Goal: Task Accomplishment & Management: Manage account settings

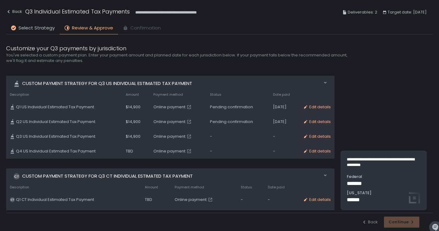
click at [76, 125] on td "Q2 US Individual Estimated Tax Payment" at bounding box center [64, 122] width 116 height 15
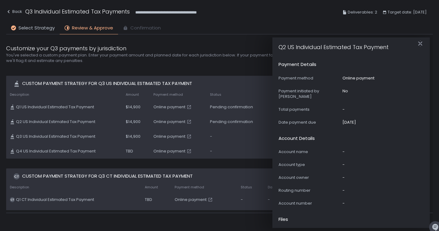
scroll to position [343, 0]
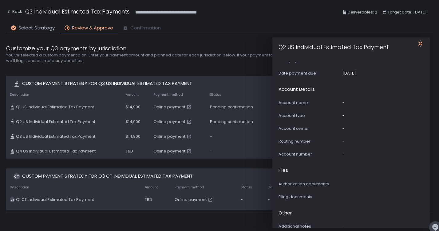
click at [422, 46] on icon "button" at bounding box center [420, 44] width 6 height 6
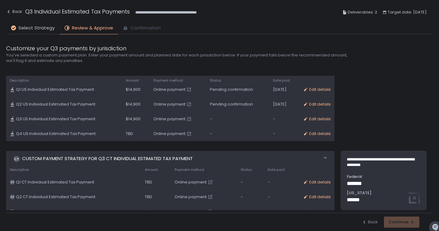
scroll to position [41, 0]
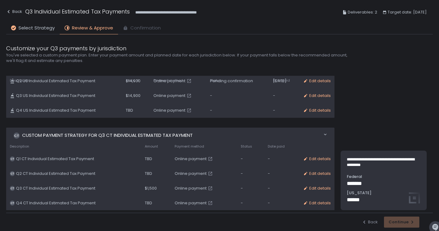
click at [76, 190] on span "Q3 CT Individual Estimated Tax Payment" at bounding box center [55, 189] width 79 height 6
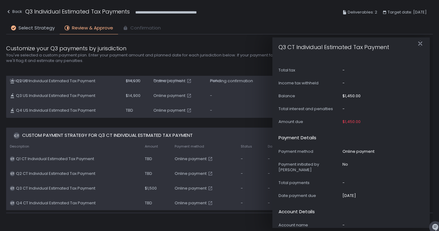
scroll to position [343, 0]
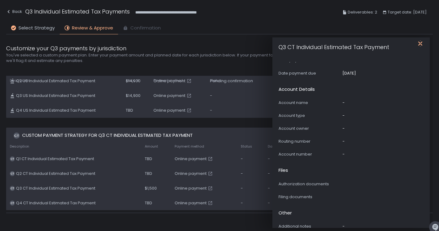
click at [417, 43] on icon "button" at bounding box center [420, 44] width 6 height 6
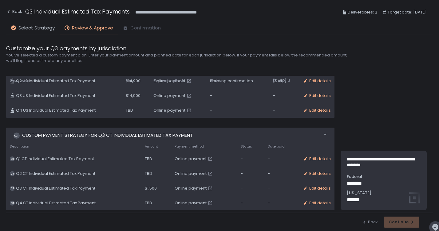
click at [323, 134] on icon at bounding box center [325, 135] width 4 height 4
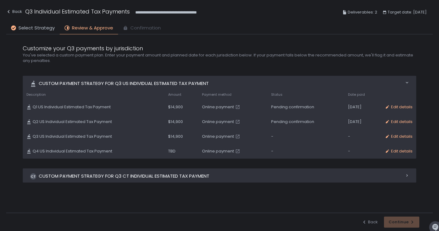
scroll to position [0, 0]
click at [322, 134] on div "-" at bounding box center [305, 137] width 69 height 6
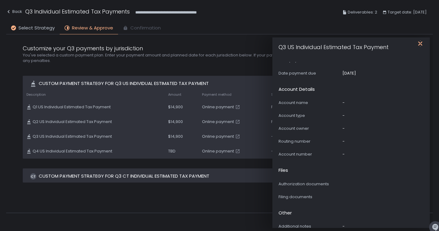
click at [422, 44] on icon "button" at bounding box center [420, 44] width 6 height 6
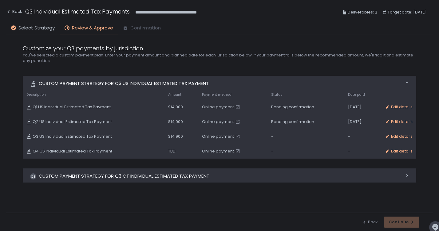
click at [246, 177] on div "CT Custom Payment strategy for Q3 CT Individual Estimated Tax Payment" at bounding box center [219, 176] width 393 height 14
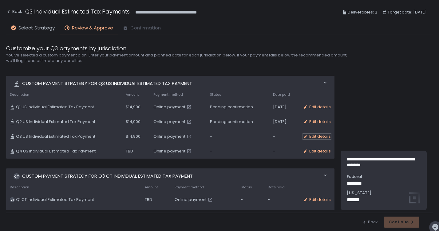
click at [316, 138] on div "Edit details" at bounding box center [317, 137] width 28 height 6
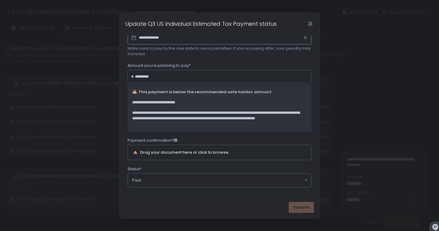
scroll to position [82, 0]
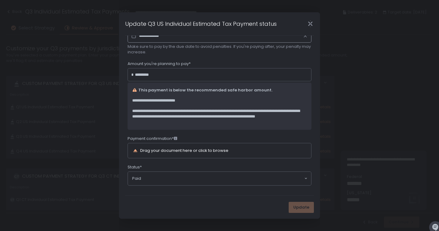
click at [312, 24] on icon "Close" at bounding box center [310, 24] width 6 height 6
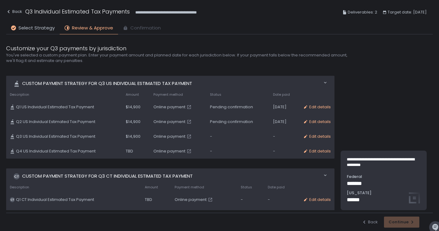
scroll to position [0, 0]
click at [316, 108] on div "Edit details" at bounding box center [317, 107] width 28 height 6
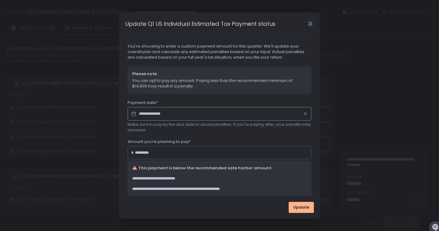
scroll to position [45, 0]
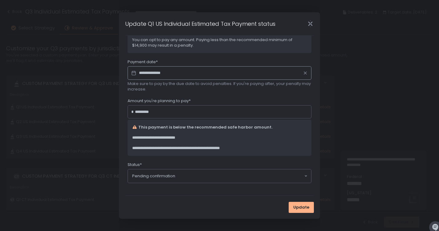
click at [206, 179] on input "Search for option" at bounding box center [239, 176] width 128 height 6
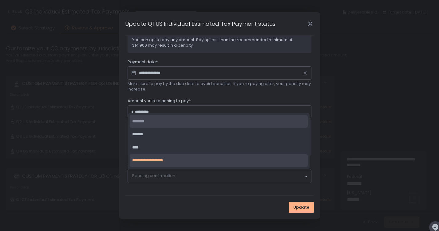
click at [188, 120] on li "********" at bounding box center [219, 122] width 178 height 13
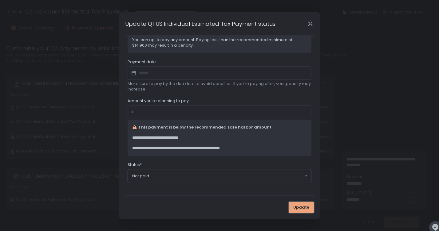
click at [297, 211] on button "Update" at bounding box center [300, 207] width 25 height 11
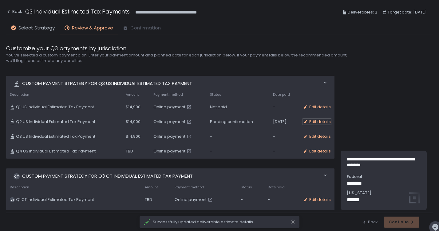
click at [314, 121] on div "Edit details" at bounding box center [317, 122] width 28 height 6
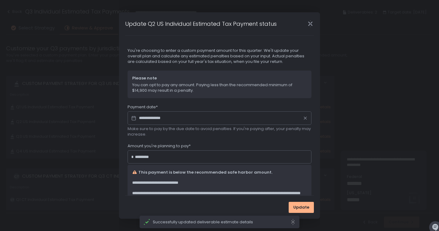
scroll to position [2, 0]
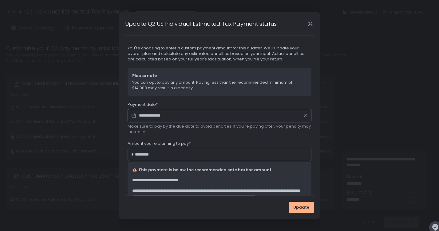
click at [311, 22] on icon "Close" at bounding box center [310, 24] width 4 height 8
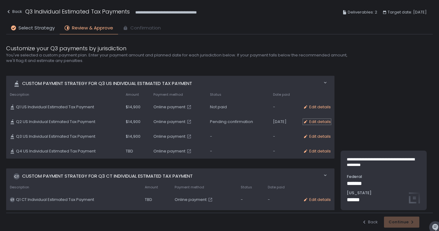
click at [318, 122] on div "Edit details" at bounding box center [317, 122] width 28 height 6
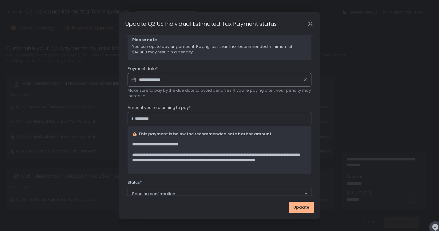
scroll to position [56, 0]
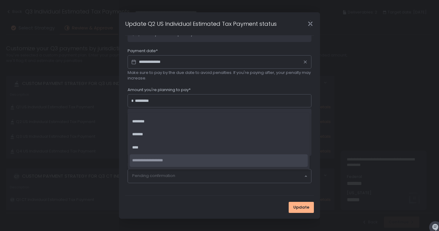
click at [197, 180] on div "Pending confirmation Loading..." at bounding box center [219, 177] width 183 height 14
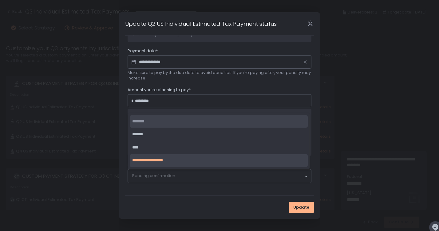
click at [187, 122] on li "********" at bounding box center [219, 122] width 178 height 13
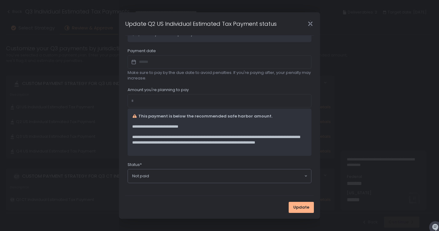
scroll to position [0, 0]
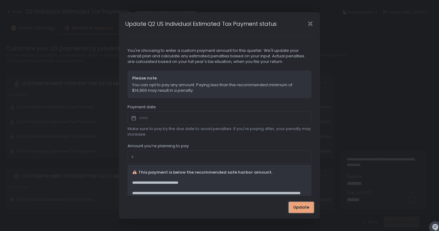
click at [306, 209] on span "Update" at bounding box center [301, 208] width 16 height 6
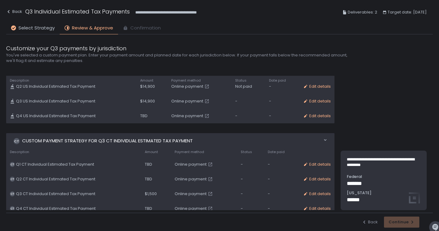
scroll to position [41, 0]
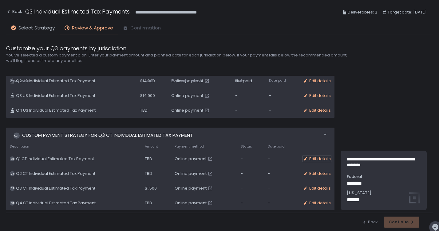
click at [311, 159] on div "Edit details" at bounding box center [317, 159] width 28 height 6
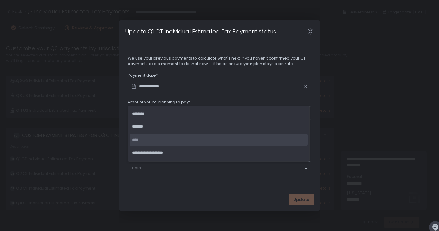
click at [246, 171] on input "Search for option" at bounding box center [217, 169] width 171 height 6
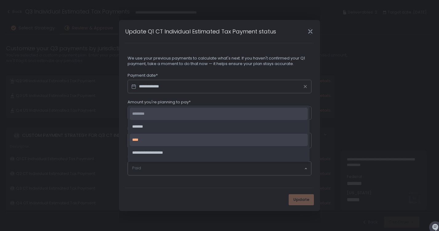
click at [236, 117] on li "********" at bounding box center [219, 114] width 178 height 13
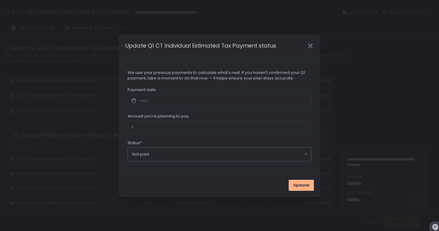
click at [311, 45] on icon "Close" at bounding box center [310, 46] width 6 height 6
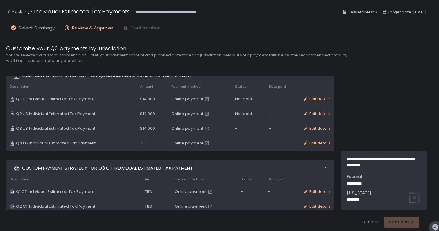
scroll to position [0, 0]
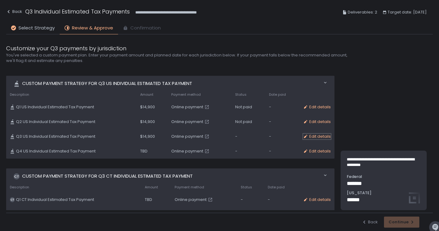
click at [320, 136] on div "Edit details" at bounding box center [317, 137] width 28 height 6
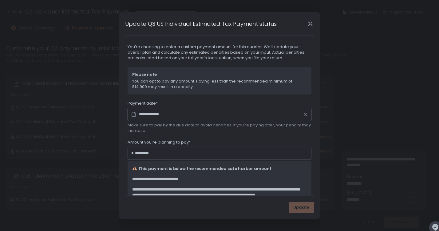
scroll to position [4, 0]
click at [226, 153] on input "*****" at bounding box center [221, 153] width 173 height 6
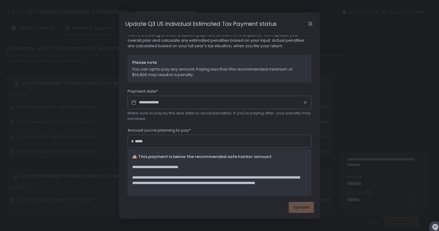
scroll to position [17, 0]
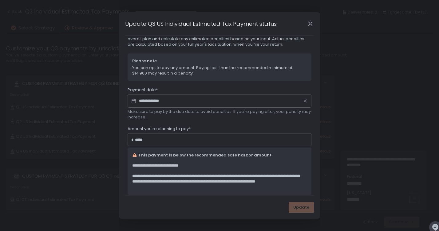
click at [259, 126] on div "Amount you're planning to pay*" at bounding box center [219, 129] width 184 height 7
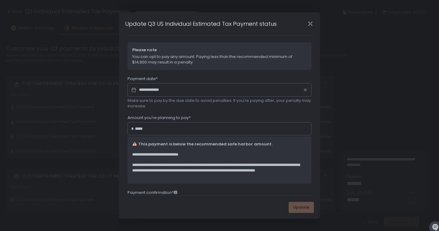
scroll to position [0, 0]
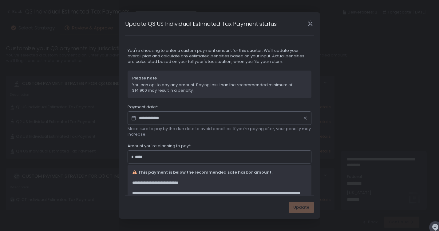
click at [301, 205] on div "Update" at bounding box center [300, 207] width 25 height 11
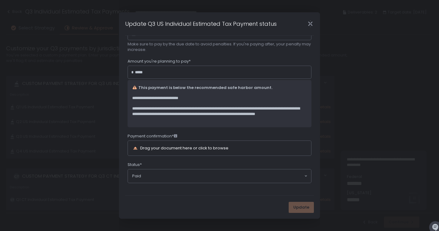
type input "*********"
click at [312, 21] on icon "Close" at bounding box center [310, 24] width 6 height 6
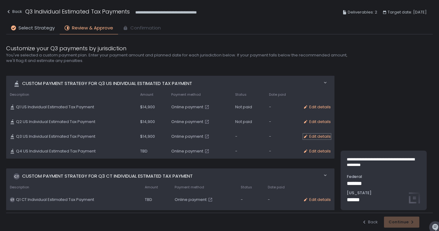
click at [315, 137] on div "Edit details" at bounding box center [317, 137] width 28 height 6
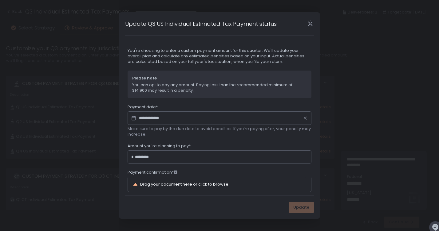
scroll to position [2, 0]
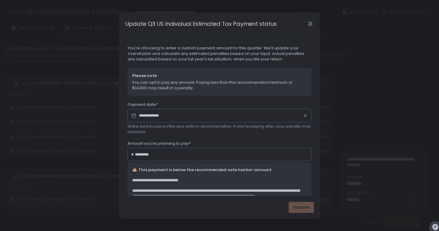
click at [308, 25] on icon "Close" at bounding box center [310, 24] width 4 height 8
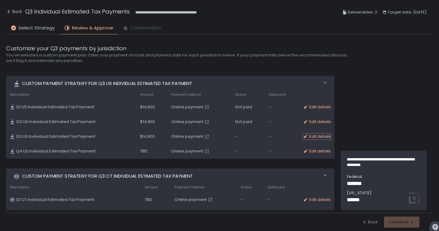
click at [312, 137] on div "Edit details" at bounding box center [317, 137] width 28 height 6
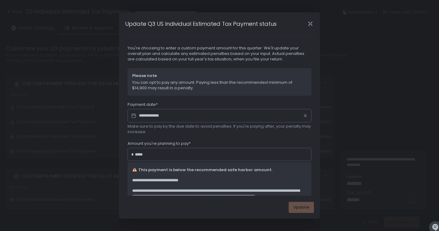
drag, startPoint x: 177, startPoint y: 151, endPoint x: 125, endPoint y: 149, distance: 51.4
click at [125, 149] on fieldset "**********" at bounding box center [219, 155] width 189 height 220
click at [172, 160] on div "* *****" at bounding box center [219, 155] width 184 height 14
click at [228, 178] on span "**********" at bounding box center [218, 181] width 173 height 6
click at [187, 155] on input "*****" at bounding box center [221, 155] width 173 height 6
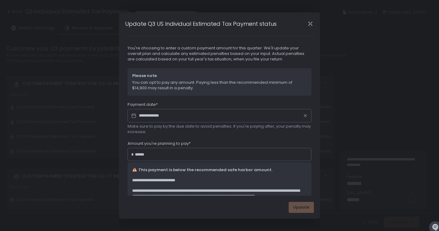
click at [221, 181] on span "**********" at bounding box center [218, 181] width 173 height 6
click at [218, 156] on input "******" at bounding box center [221, 155] width 173 height 6
type input "*"
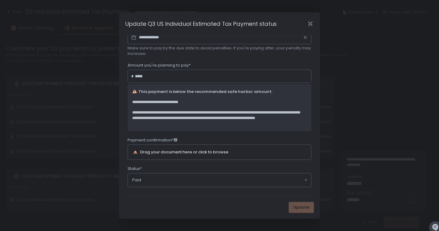
scroll to position [85, 0]
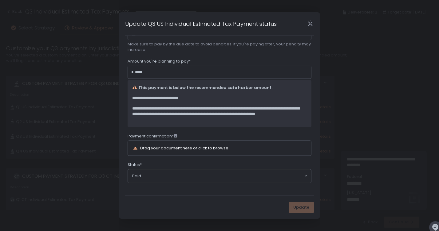
click at [245, 147] on div "Drag your document here or click to browse" at bounding box center [211, 148] width 156 height 7
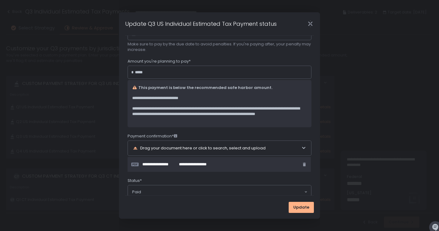
scroll to position [101, 0]
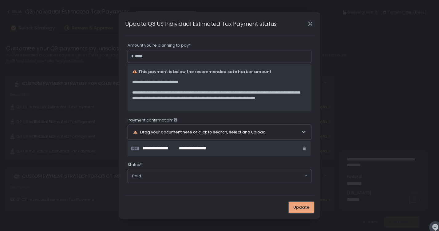
type input "*********"
click at [307, 213] on button "Update" at bounding box center [300, 207] width 25 height 11
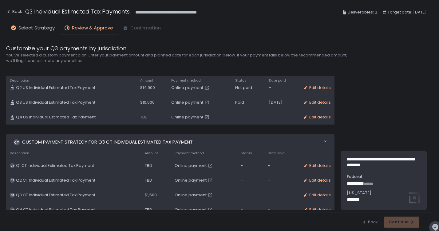
scroll to position [41, 0]
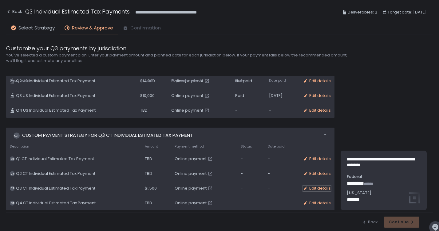
click at [314, 186] on div "Edit details" at bounding box center [317, 189] width 28 height 6
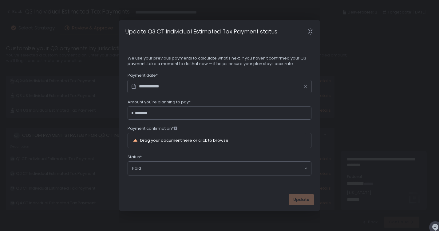
click at [250, 142] on div "Drag your document here or click to browse" at bounding box center [211, 140] width 156 height 7
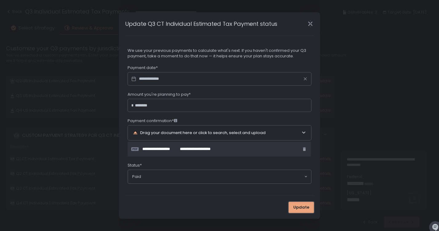
click at [299, 206] on span "Update" at bounding box center [301, 208] width 16 height 6
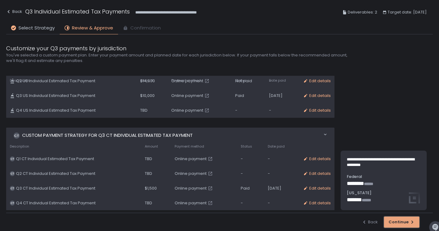
click at [403, 220] on div "Continue" at bounding box center [401, 223] width 26 height 6
